Goal: Information Seeking & Learning: Learn about a topic

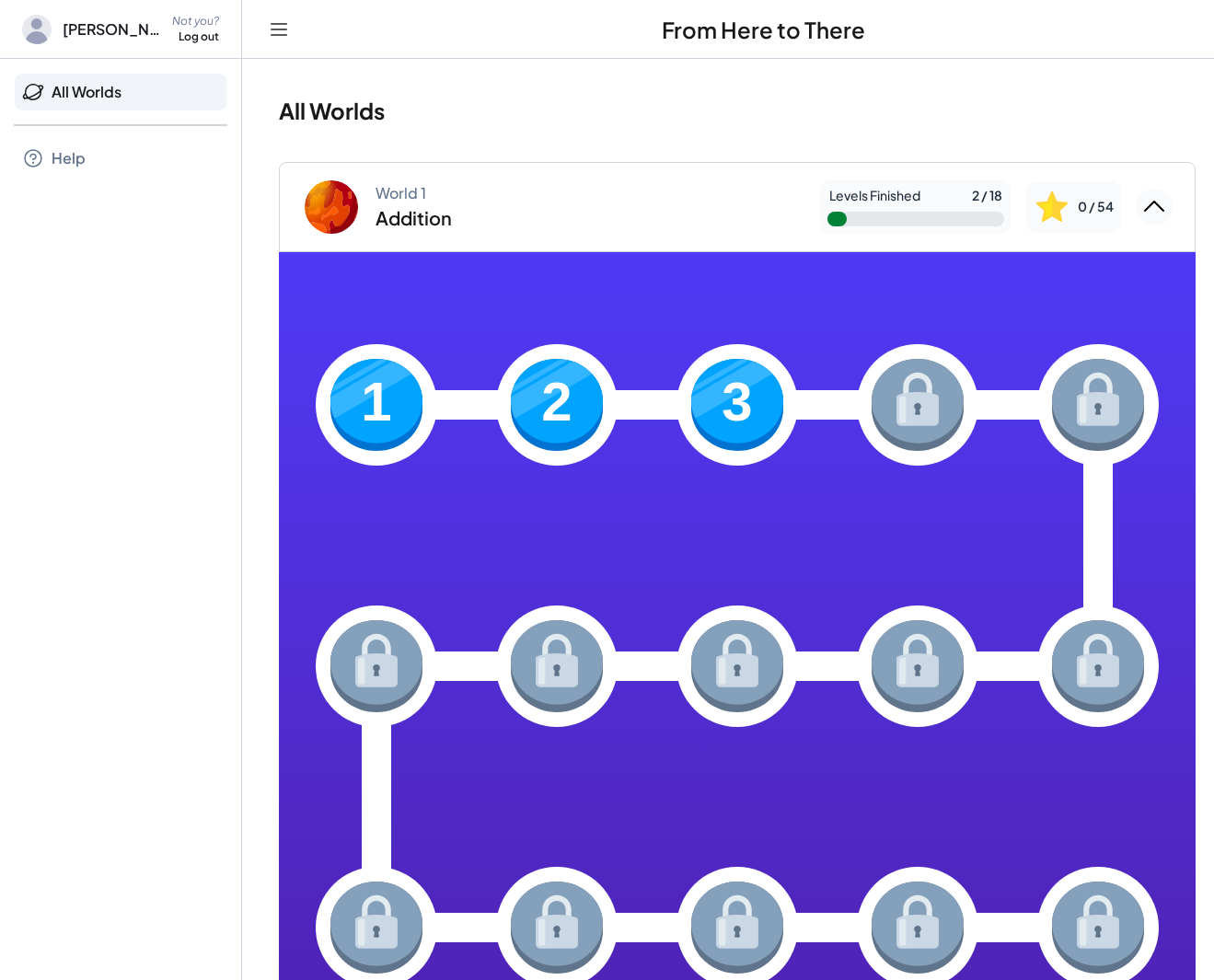
click at [572, 404] on img at bounding box center [557, 405] width 92 height 92
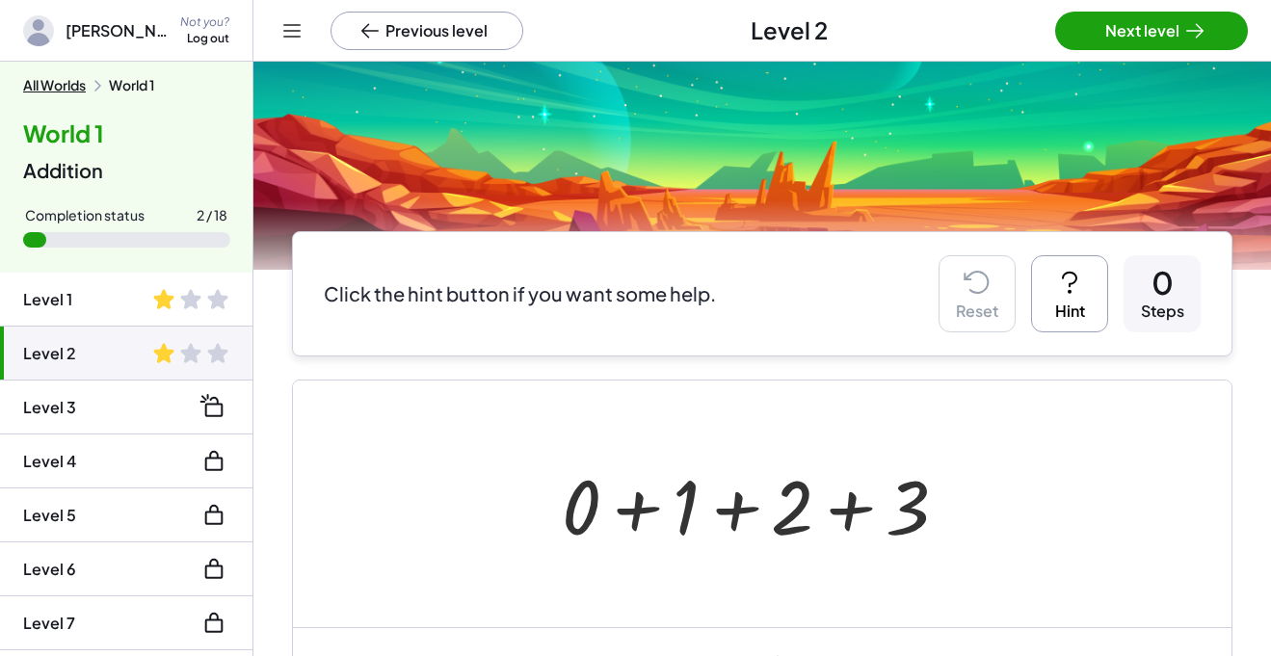
click at [182, 327] on li "Level 1" at bounding box center [126, 354] width 252 height 54
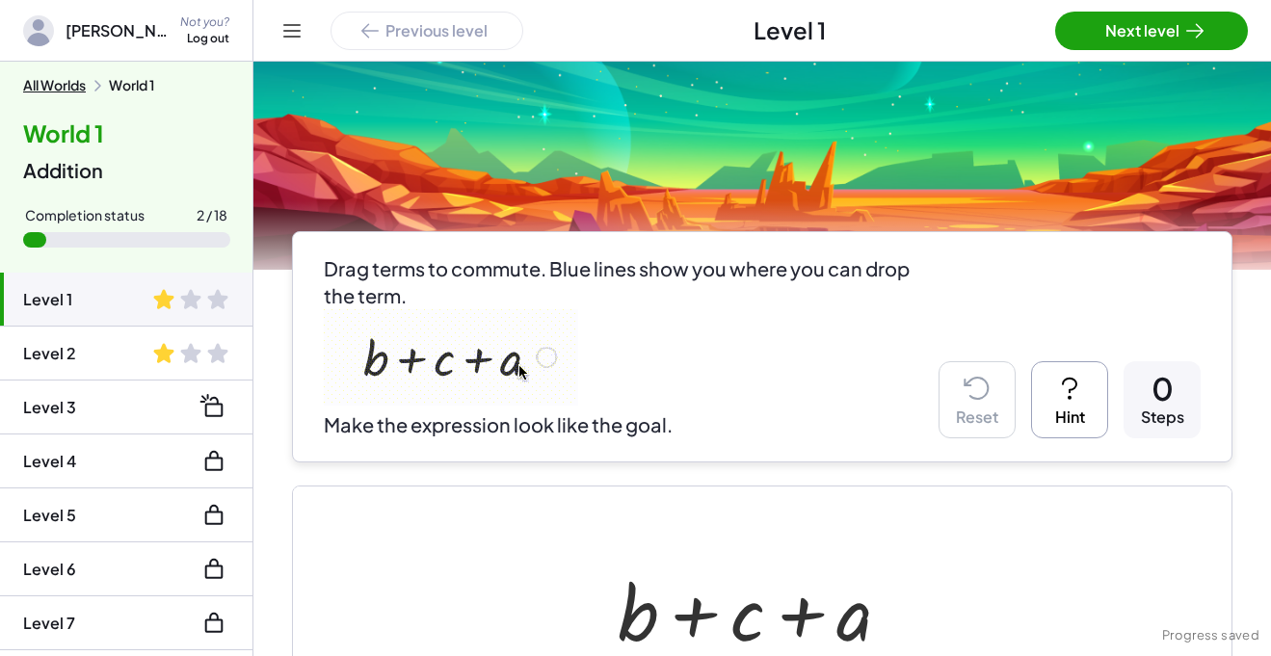
click at [163, 360] on span at bounding box center [190, 353] width 77 height 23
